Goal: Transaction & Acquisition: Purchase product/service

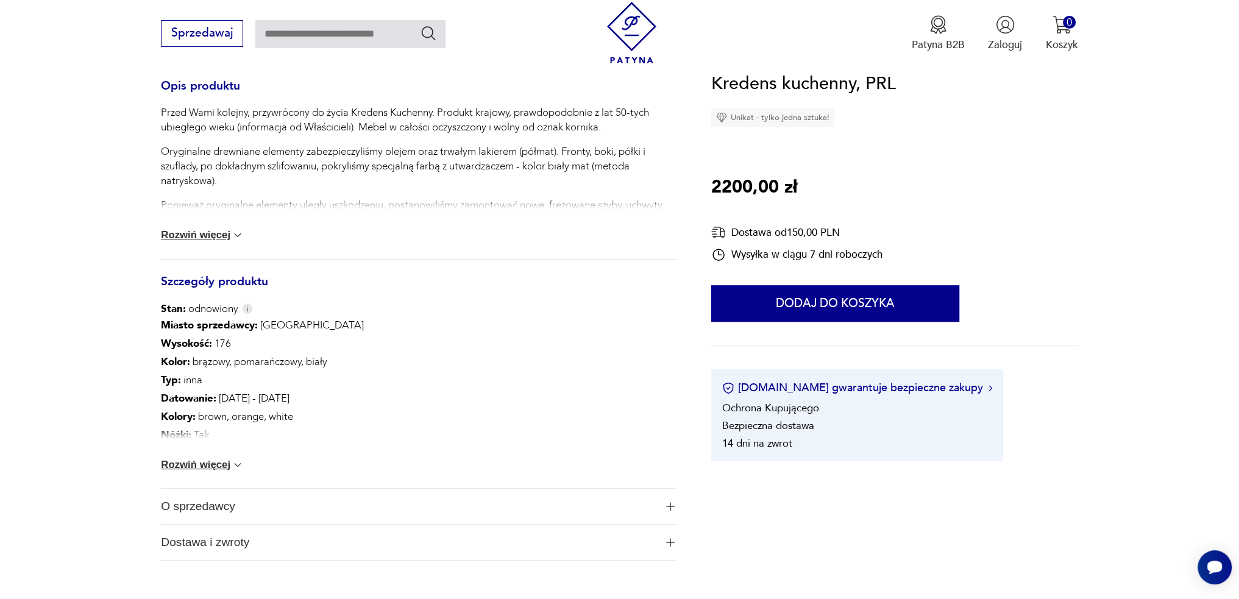
scroll to position [548, 0]
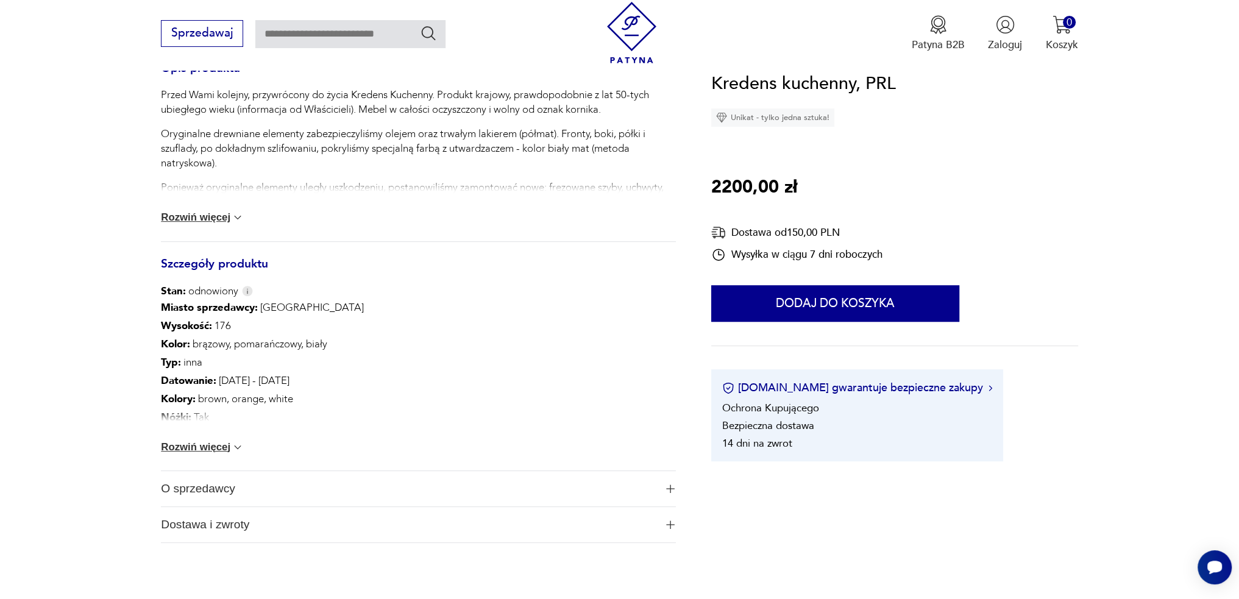
click at [227, 448] on button "Rozwiń więcej" at bounding box center [202, 447] width 83 height 12
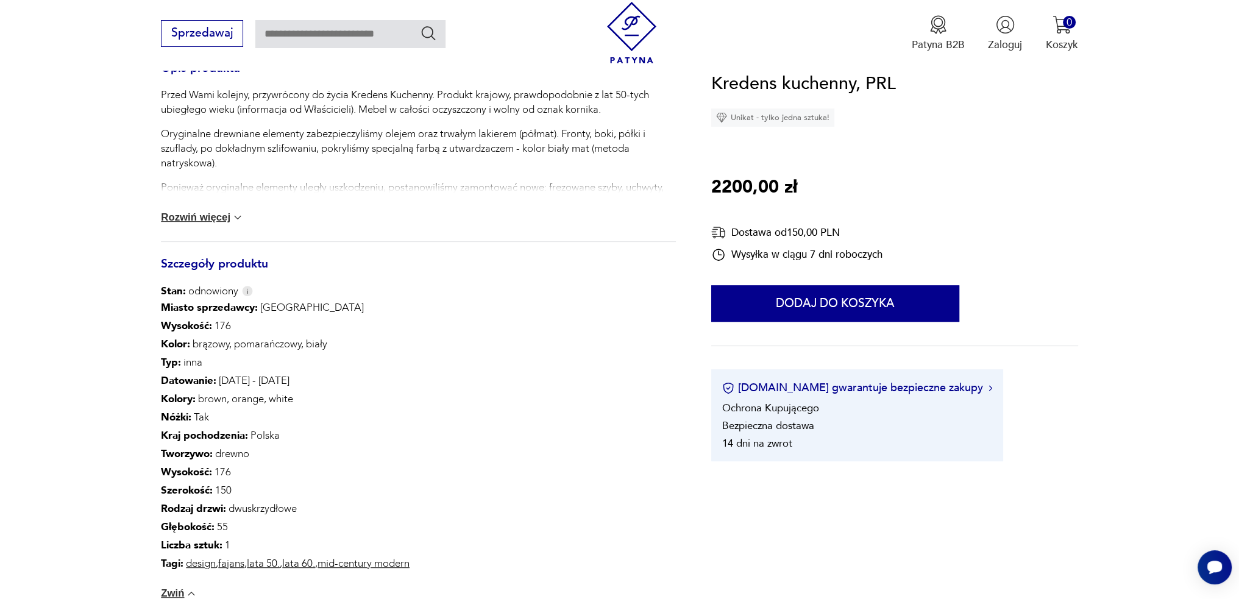
click at [203, 221] on button "Rozwiń więcej" at bounding box center [202, 217] width 83 height 12
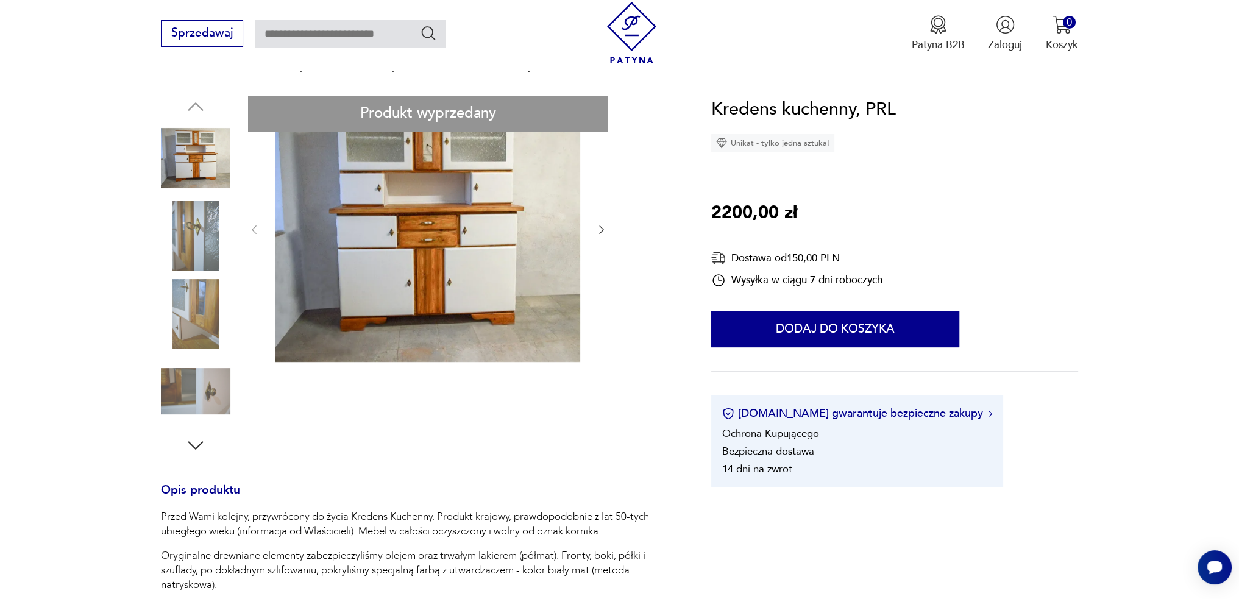
scroll to position [122, 0]
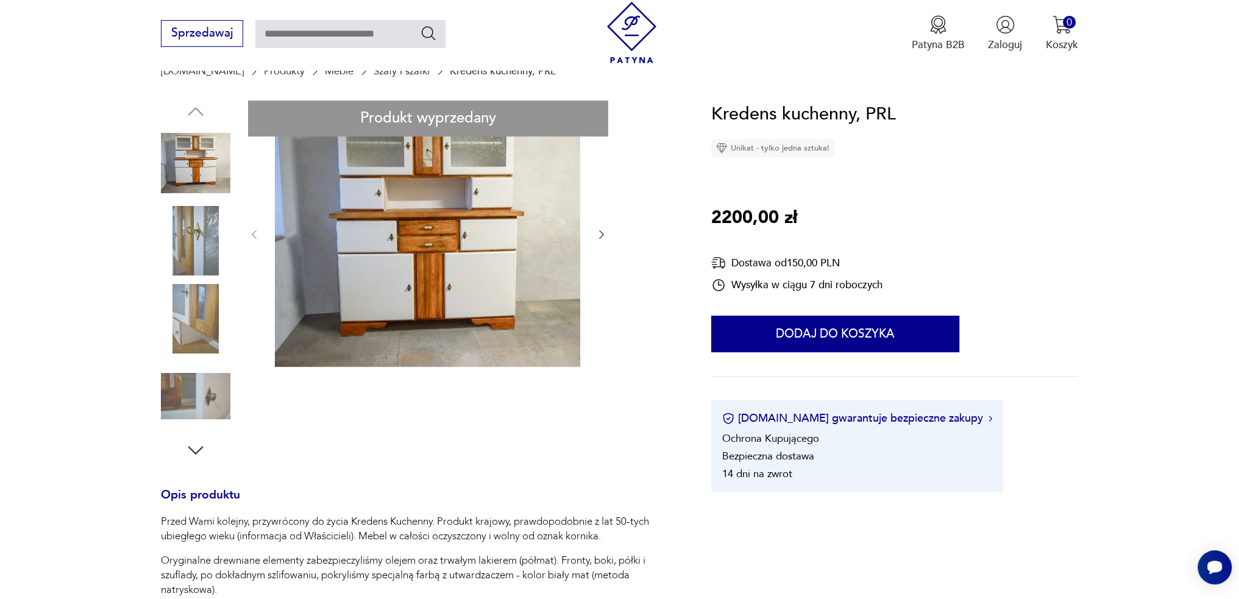
click at [183, 325] on img at bounding box center [195, 318] width 69 height 69
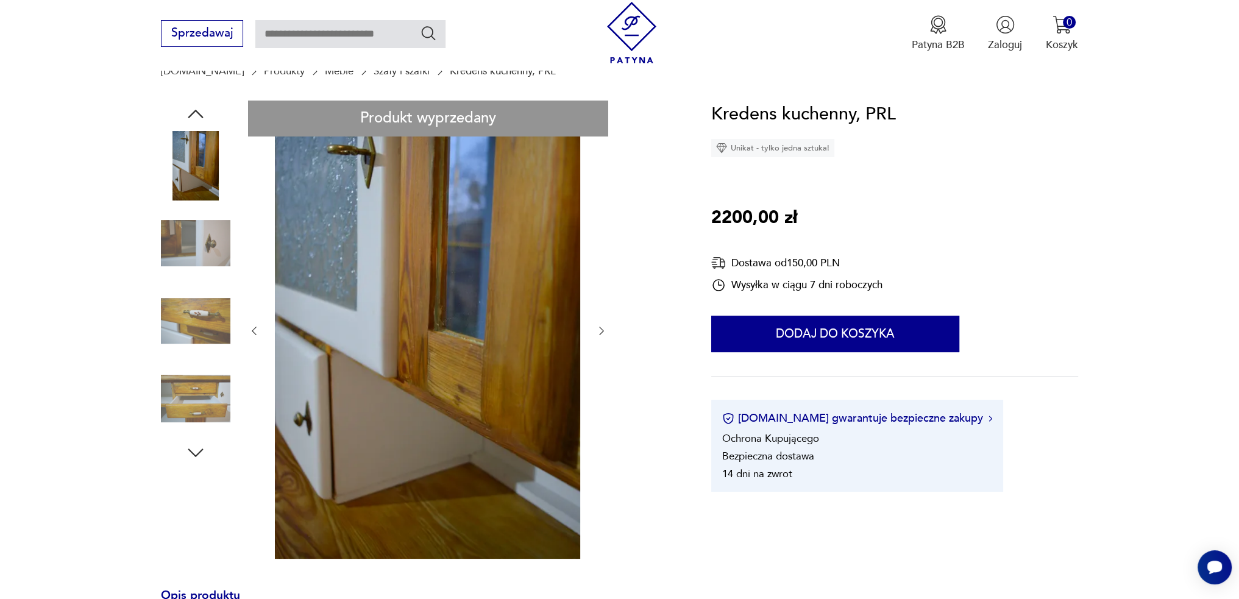
click at [206, 384] on img at bounding box center [195, 398] width 69 height 69
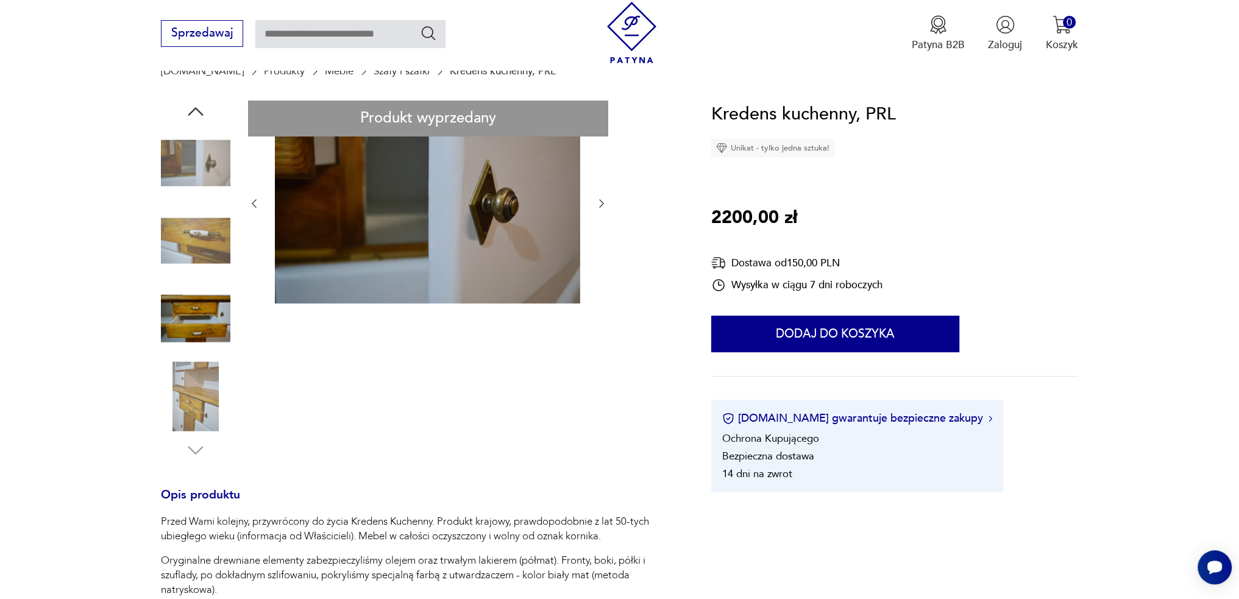
click at [209, 242] on img at bounding box center [195, 240] width 69 height 69
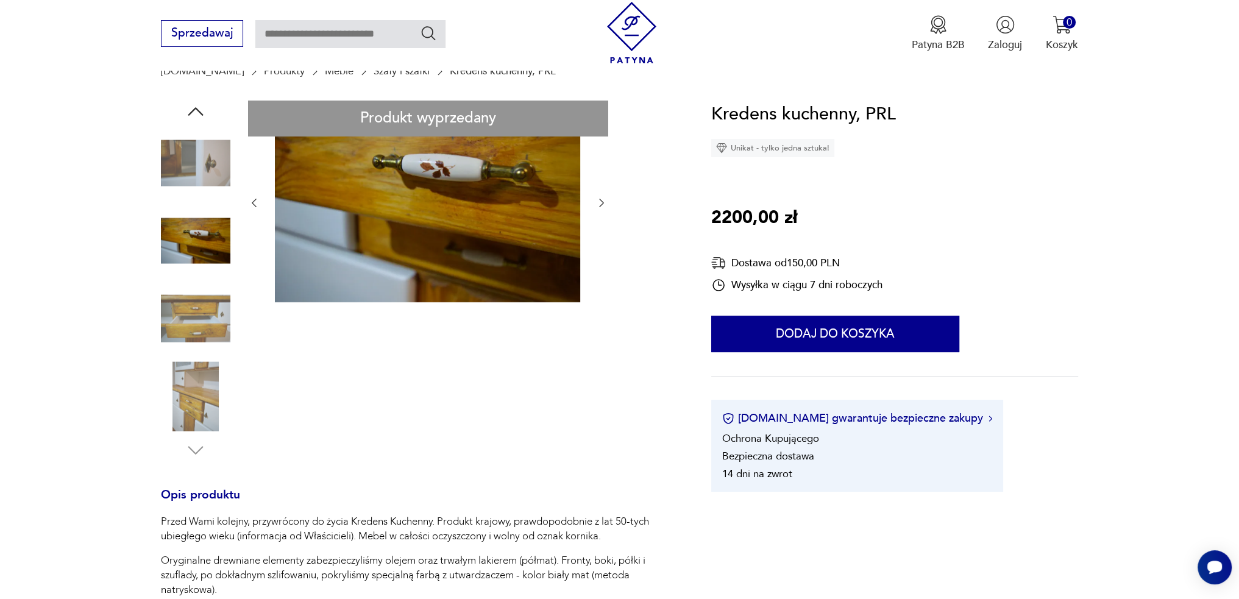
click at [205, 170] on img at bounding box center [195, 163] width 69 height 69
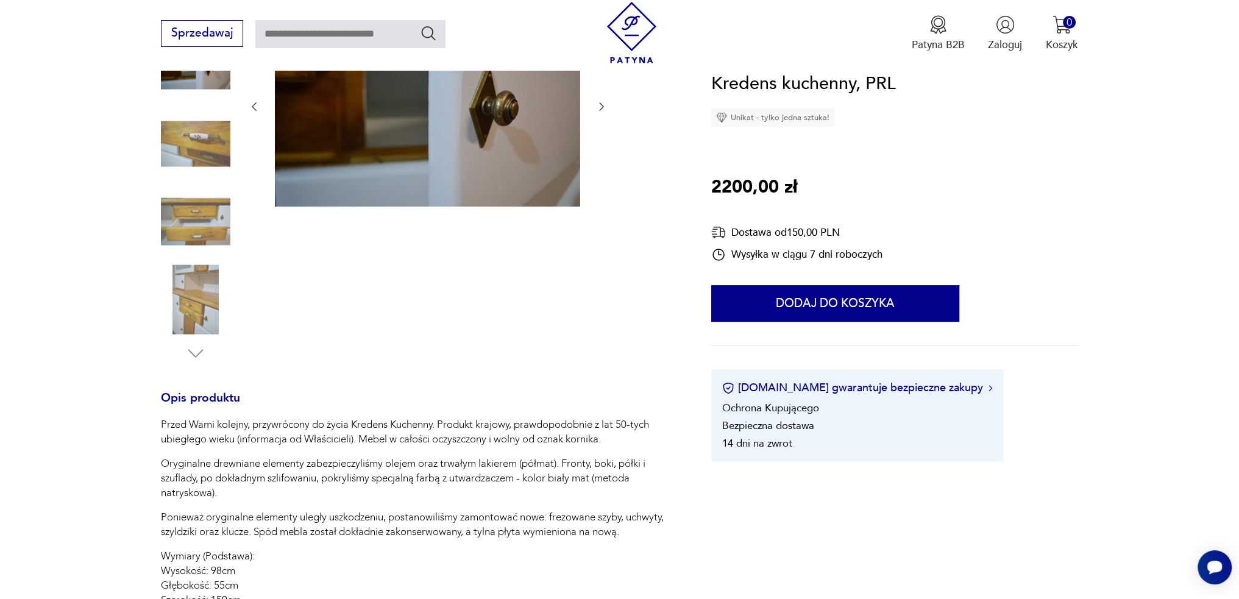
scroll to position [305, 0]
